Goal: Task Accomplishment & Management: Manage account settings

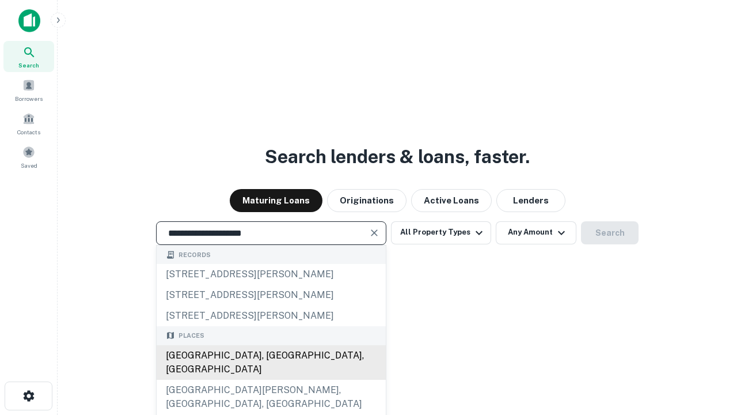
click at [271, 380] on div "Santa Monica, CA, USA" at bounding box center [271, 362] width 229 height 35
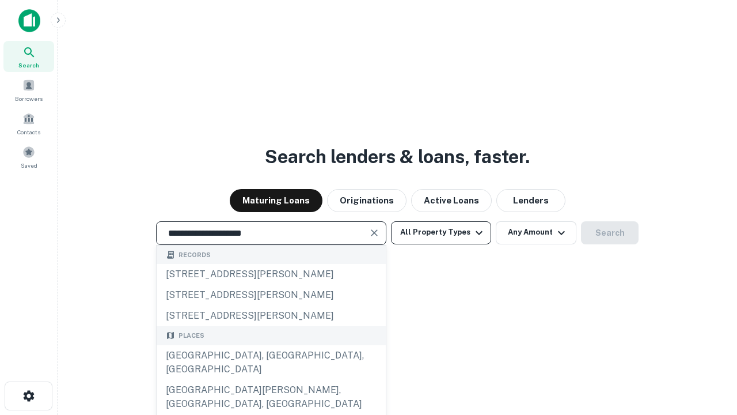
type input "**********"
click at [441, 232] on button "All Property Types" at bounding box center [441, 232] width 100 height 23
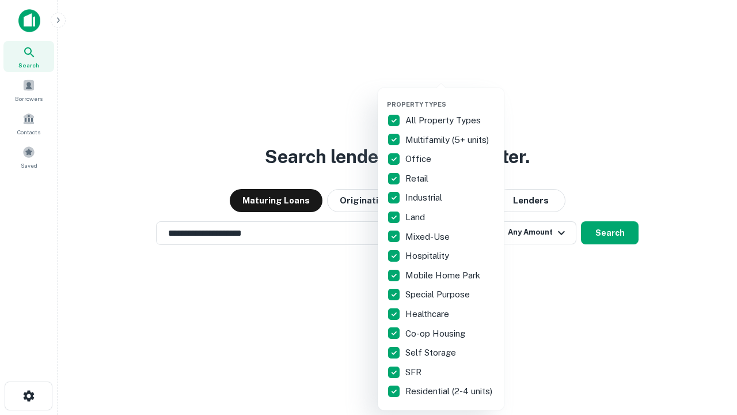
click at [450, 97] on button "button" at bounding box center [450, 97] width 127 height 1
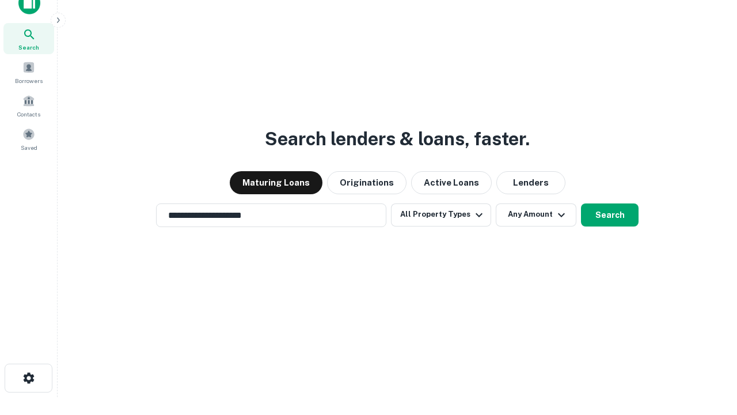
scroll to position [7, 139]
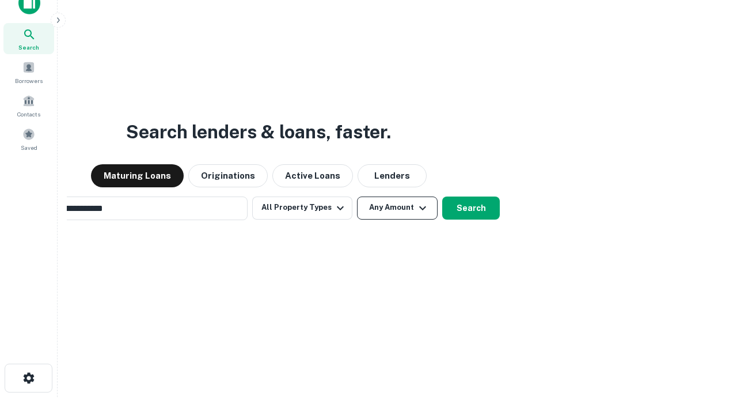
click at [357, 196] on button "Any Amount" at bounding box center [397, 207] width 81 height 23
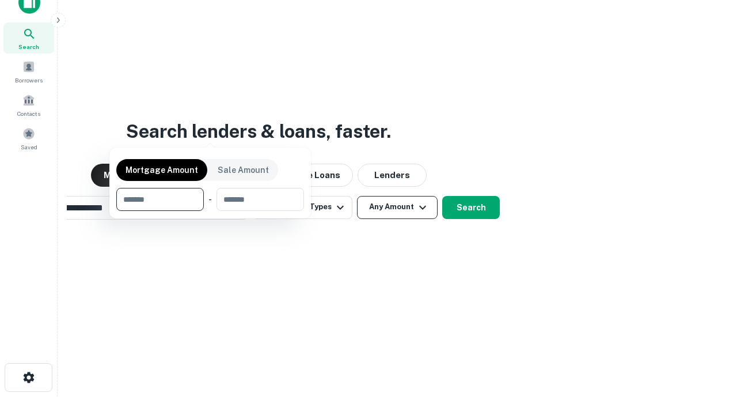
scroll to position [83, 326]
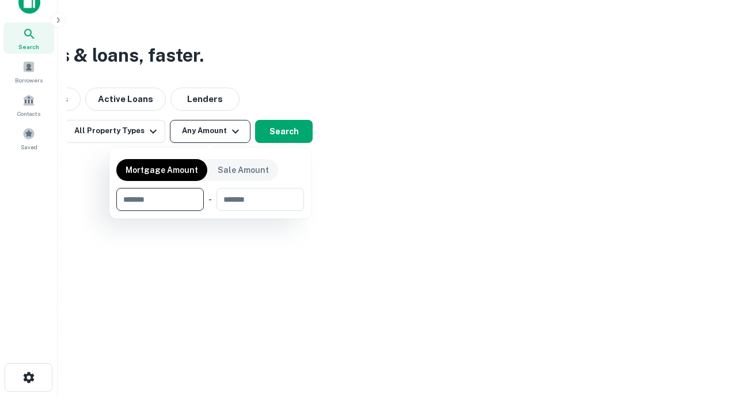
type input "*******"
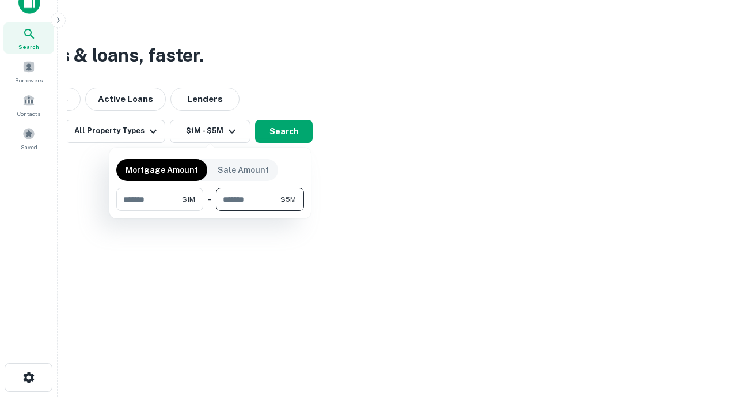
type input "*******"
click at [210, 211] on button "button" at bounding box center [210, 211] width 188 height 1
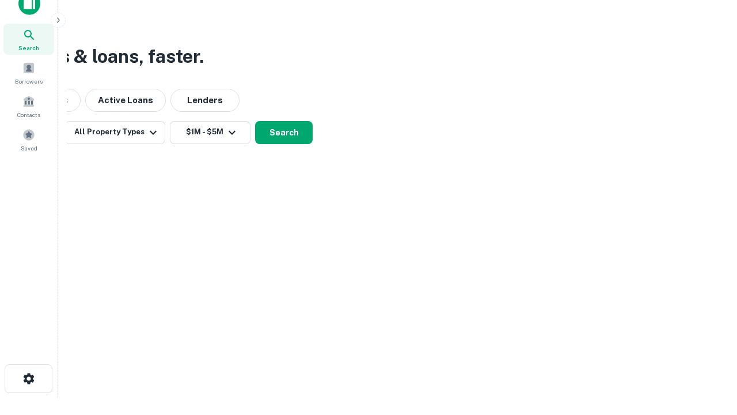
scroll to position [7, 213]
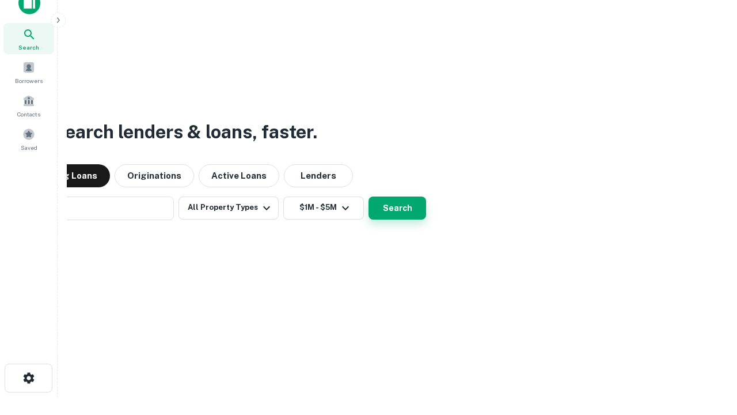
click at [369, 196] on button "Search" at bounding box center [398, 207] width 58 height 23
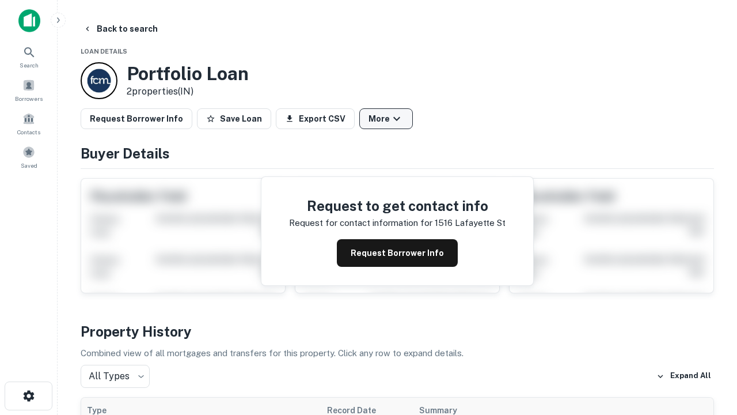
click at [386, 119] on button "More" at bounding box center [386, 118] width 54 height 21
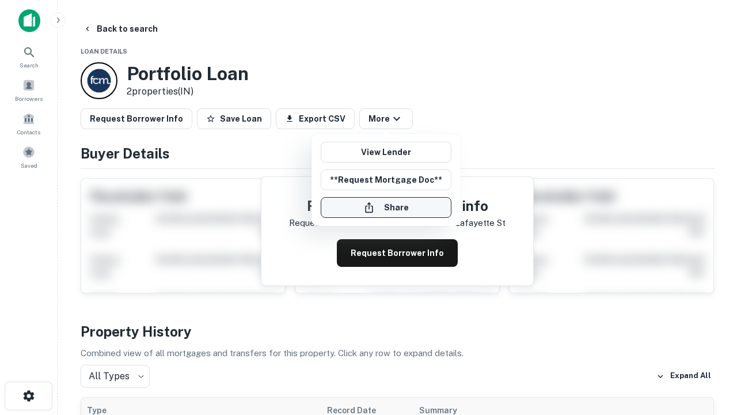
click at [386, 207] on button "Share" at bounding box center [386, 207] width 131 height 21
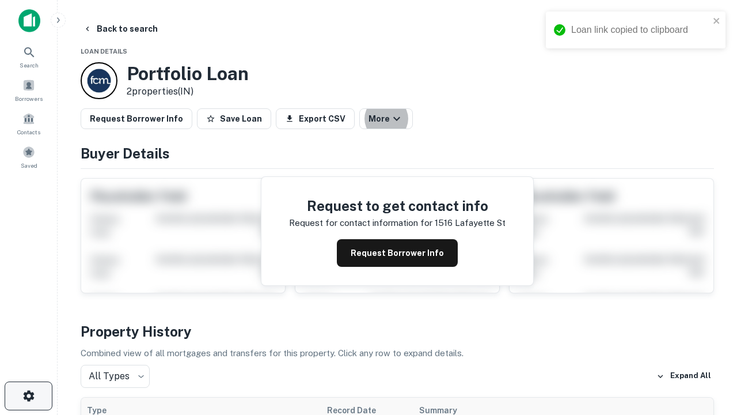
click at [28, 396] on icon "button" at bounding box center [29, 396] width 14 height 14
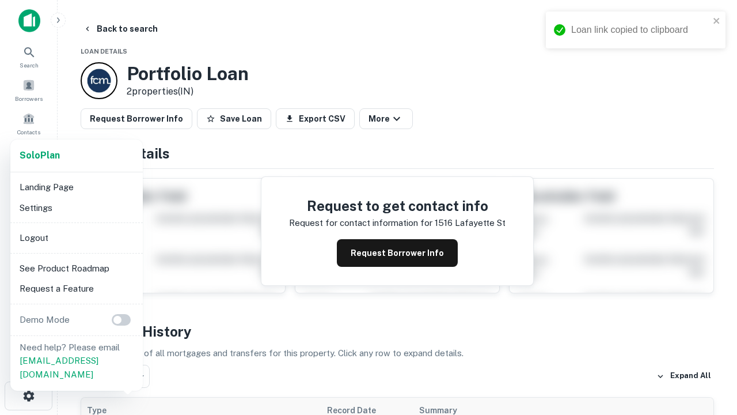
click at [76, 237] on li "Logout" at bounding box center [76, 238] width 123 height 21
